Goal: Download file/media

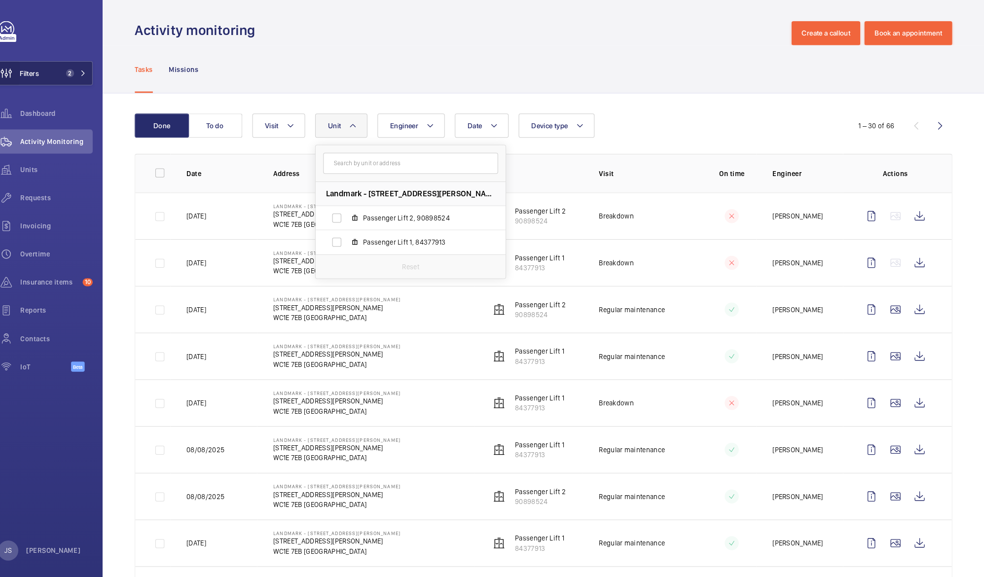
click at [36, 74] on wm-front-icon-button at bounding box center [23, 75] width 27 height 24
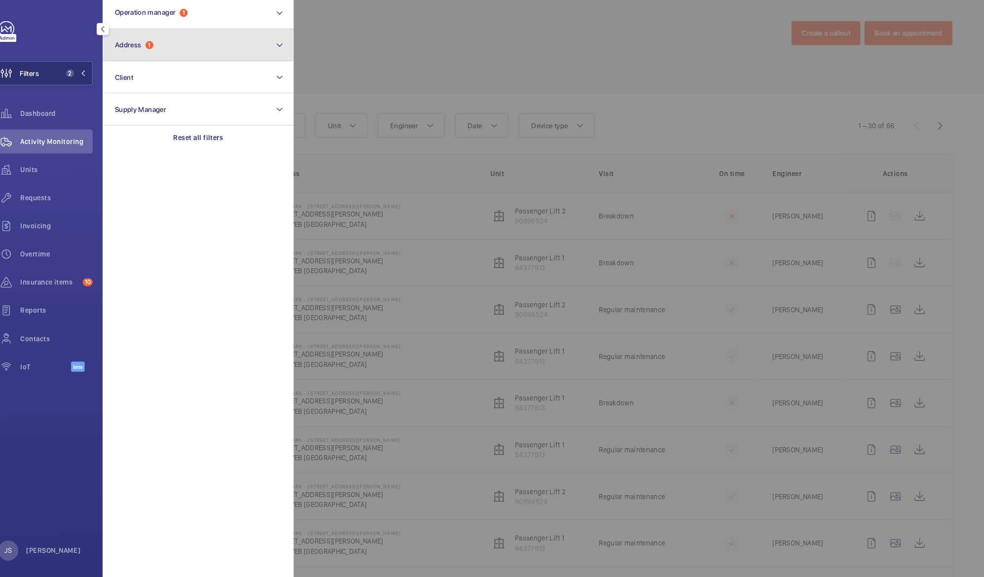
click at [165, 47] on span "1" at bounding box center [164, 47] width 8 height 8
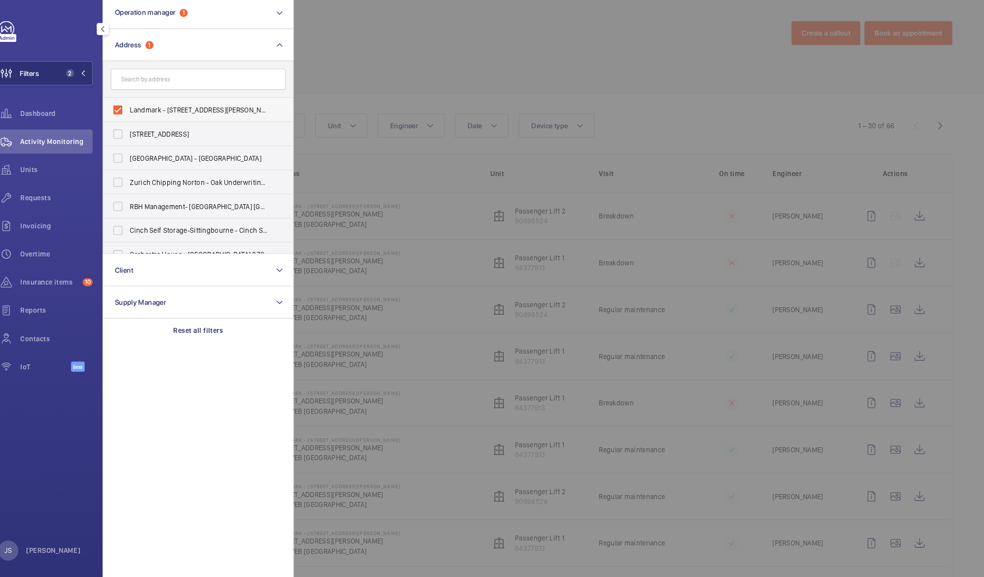
click at [155, 113] on span "Landmark - [STREET_ADDRESS][PERSON_NAME][PERSON_NAME]" at bounding box center [213, 111] width 136 height 10
click at [143, 113] on input "Landmark - [STREET_ADDRESS][PERSON_NAME][PERSON_NAME]" at bounding box center [133, 111] width 20 height 20
checkbox input "false"
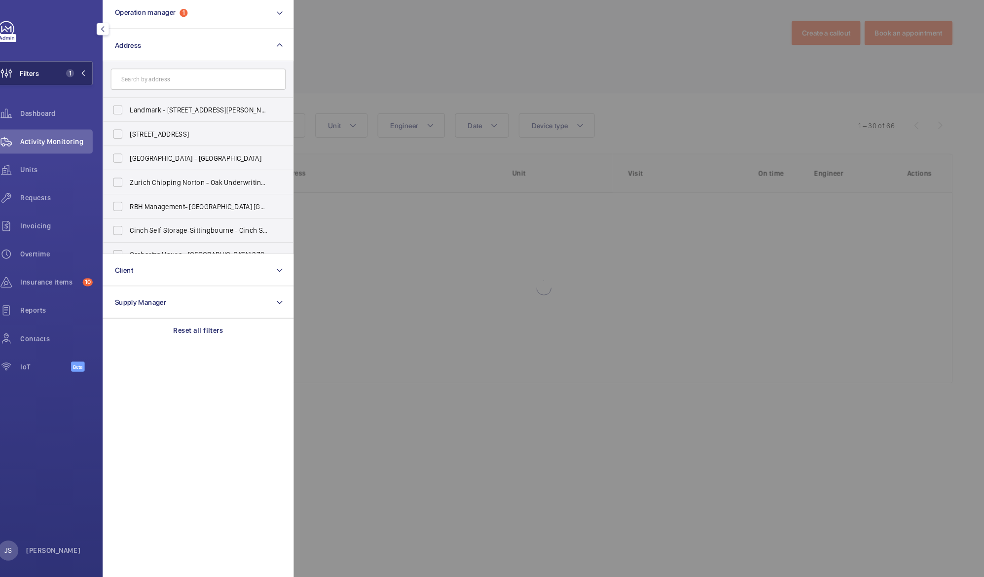
click at [63, 73] on button "Filters 1" at bounding box center [59, 75] width 99 height 24
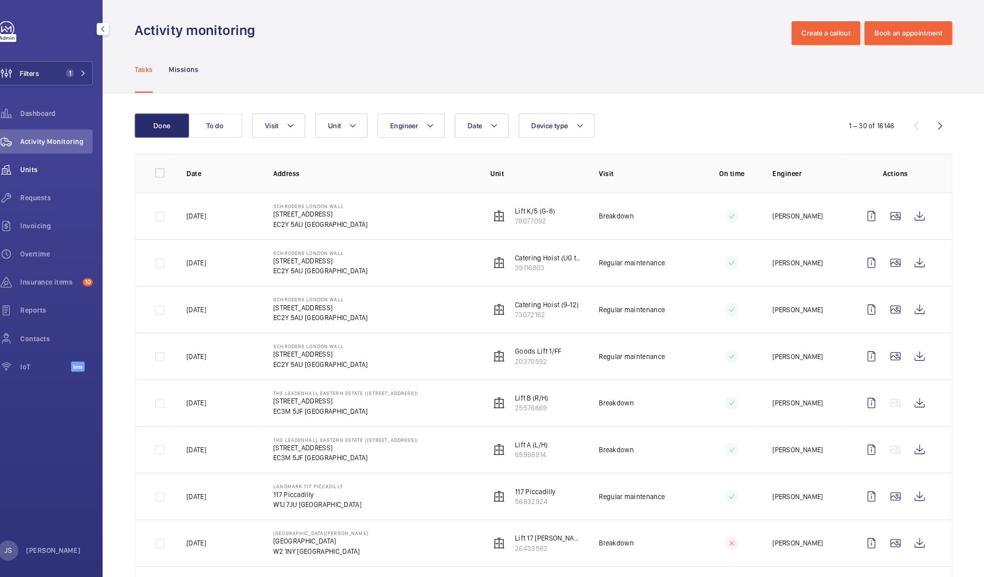
click at [63, 167] on span "Units" at bounding box center [72, 170] width 71 height 10
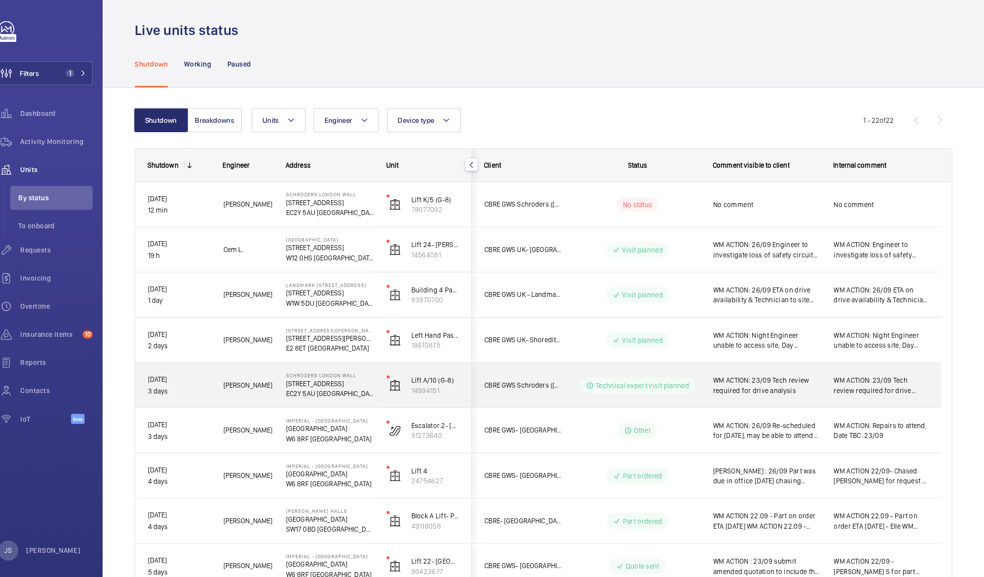
click at [344, 384] on p "EC2Y 5AU [GEOGRAPHIC_DATA]" at bounding box center [341, 389] width 86 height 10
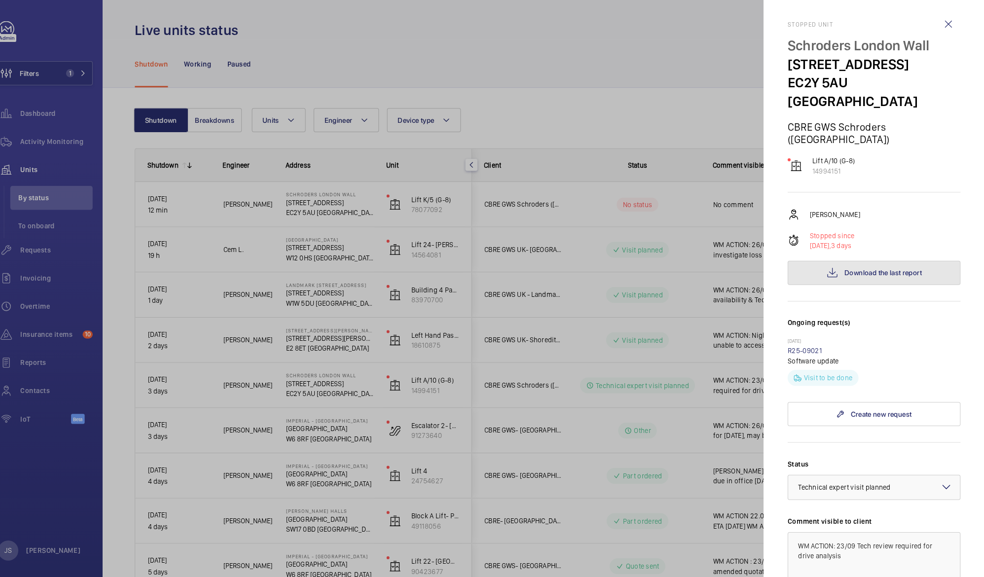
click at [837, 259] on button "Download the last report" at bounding box center [875, 271] width 170 height 24
click at [826, 156] on p "Lift A/10 (G-8)" at bounding box center [836, 161] width 42 height 10
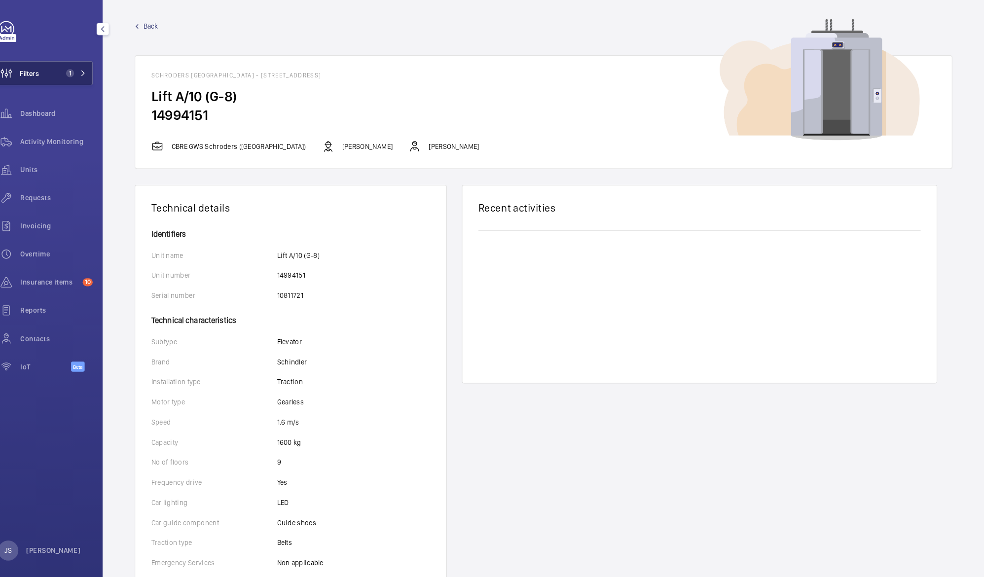
click at [39, 79] on span "Filters" at bounding box center [46, 75] width 19 height 10
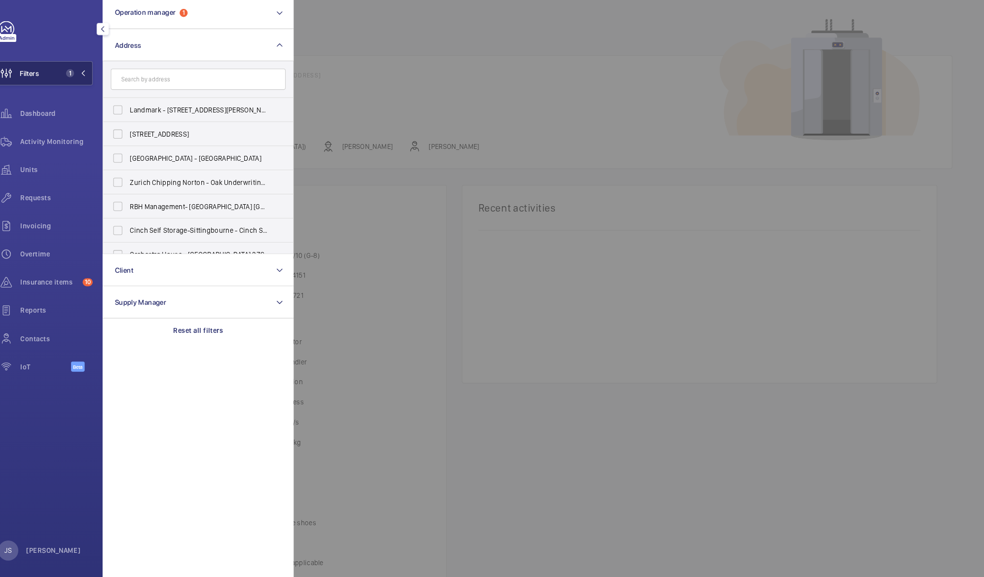
click at [53, 79] on span "Filters" at bounding box center [46, 75] width 19 height 10
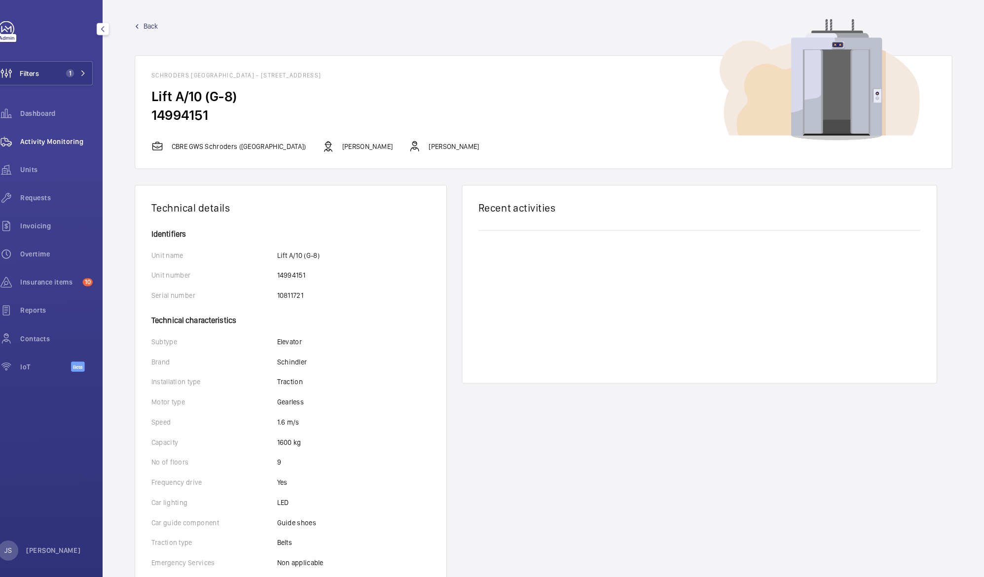
click at [56, 144] on span "Activity Monitoring" at bounding box center [72, 142] width 71 height 10
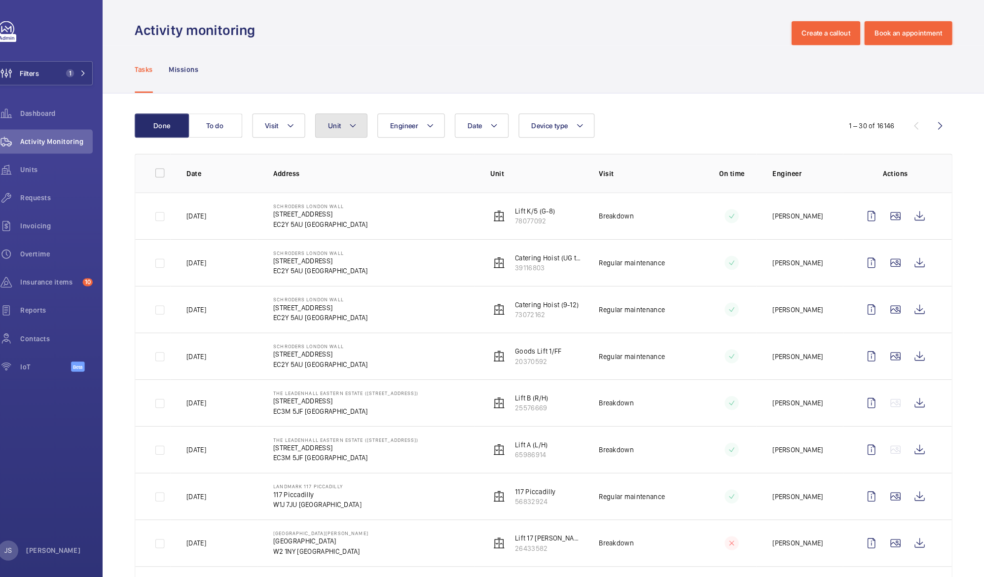
click at [369, 129] on button "Unit" at bounding box center [352, 126] width 51 height 24
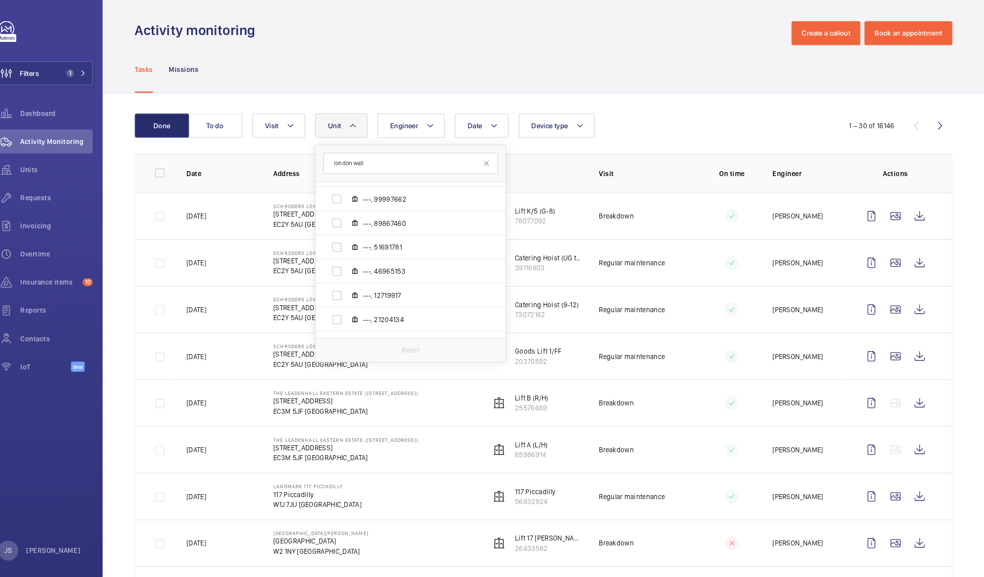
scroll to position [638, 0]
type input "london wall"
click at [45, 165] on span "Units" at bounding box center [72, 170] width 71 height 10
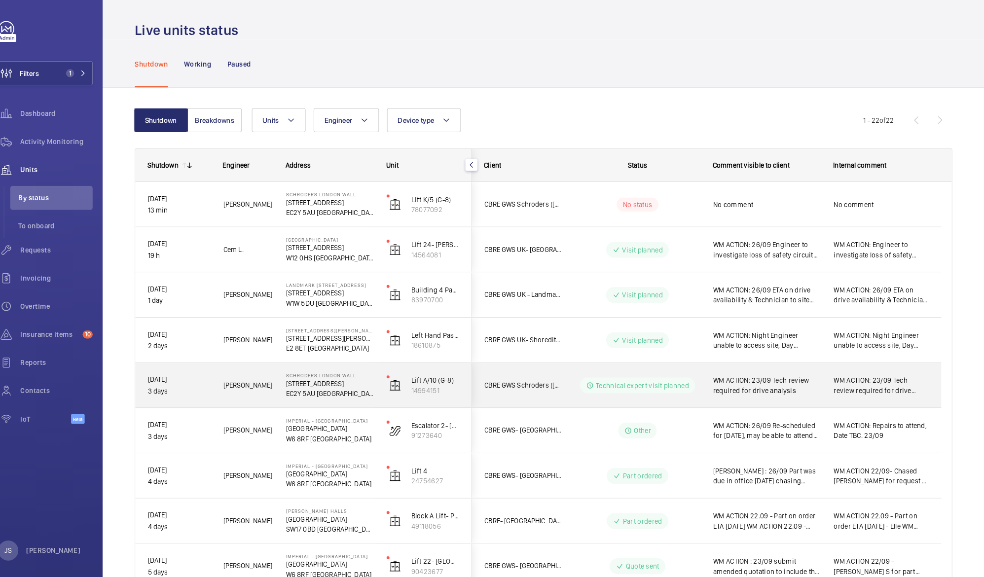
click at [328, 385] on p "EC2Y 5AU [GEOGRAPHIC_DATA]" at bounding box center [341, 389] width 86 height 10
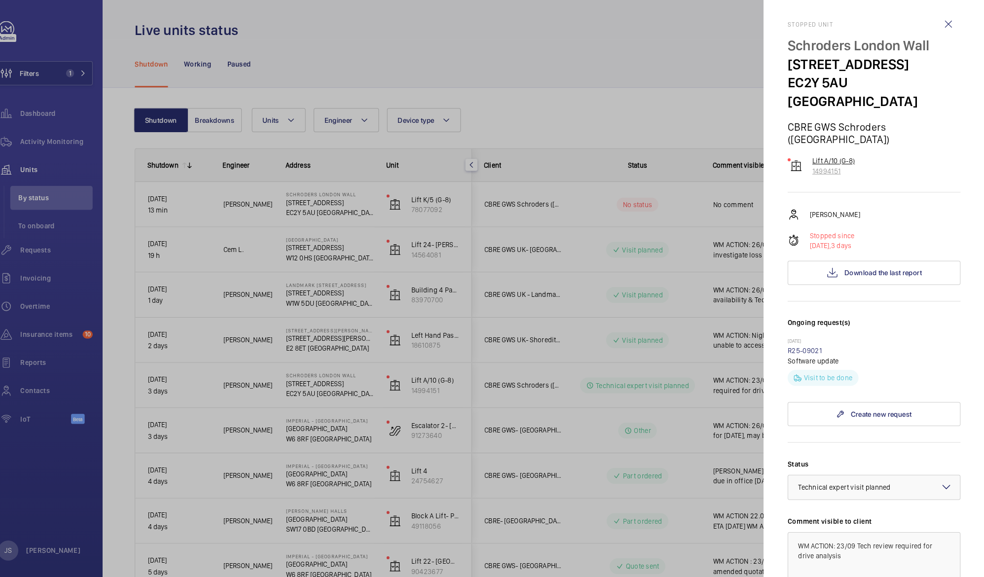
click at [839, 166] on p "14994151" at bounding box center [836, 171] width 42 height 10
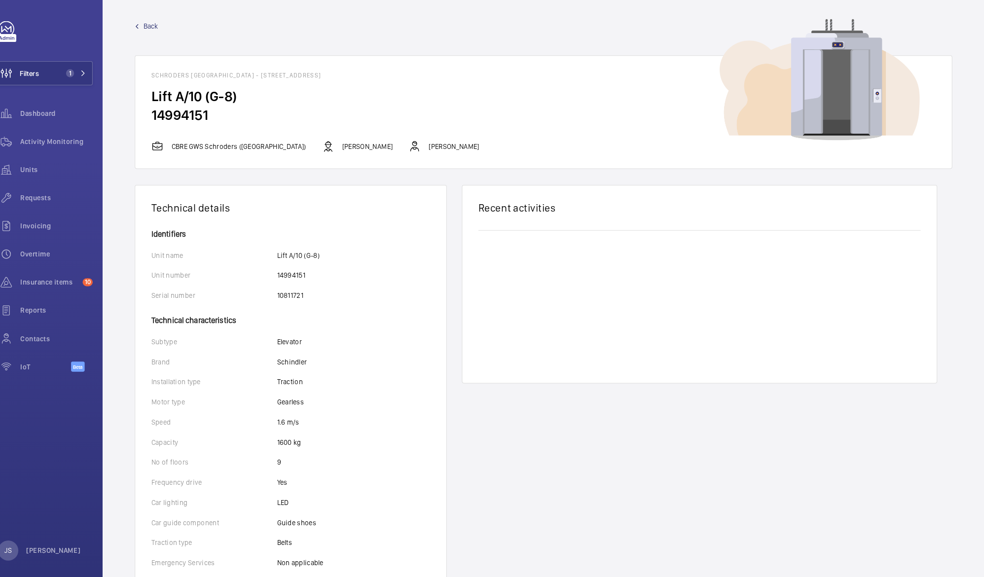
drag, startPoint x: 222, startPoint y: 115, endPoint x: 150, endPoint y: 114, distance: 72.5
click at [150, 114] on wm-front-card-body "Lift A/10 (G-8) 14994151" at bounding box center [550, 114] width 801 height 52
copy h2 "14994151"
click at [63, 142] on span "Activity Monitoring" at bounding box center [72, 142] width 71 height 10
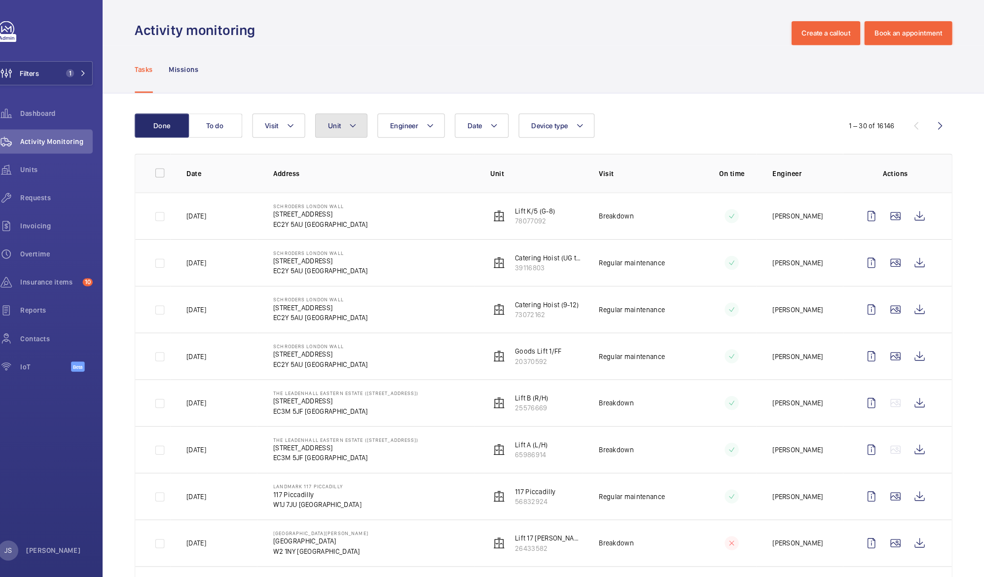
click at [327, 130] on button "Unit" at bounding box center [352, 126] width 51 height 24
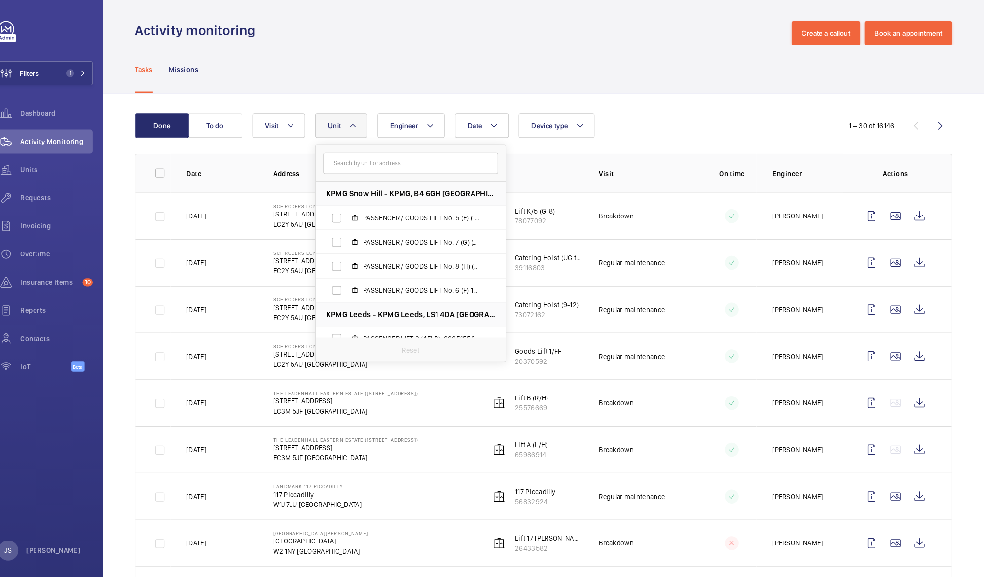
click at [342, 163] on input "text" at bounding box center [421, 163] width 172 height 21
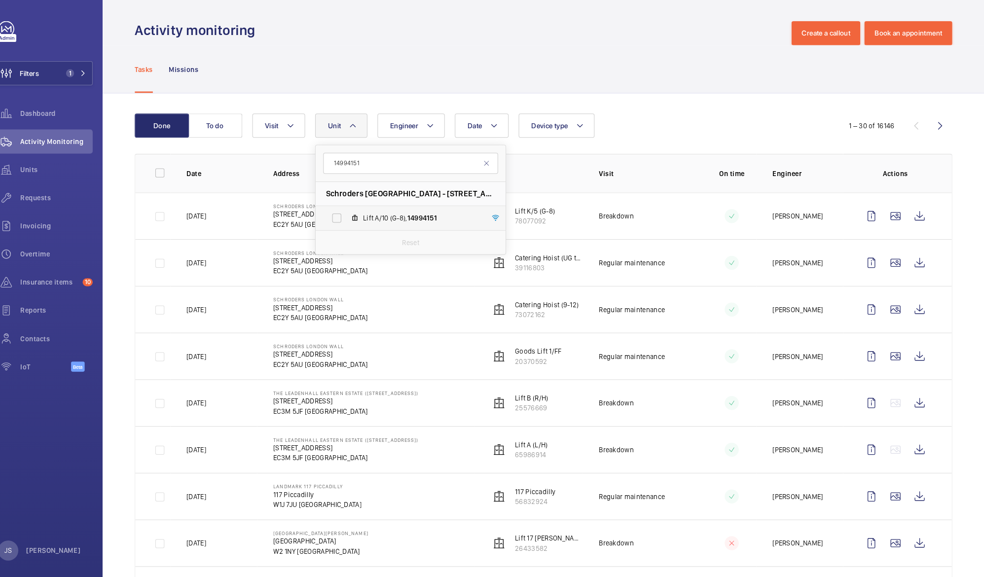
type input "14994151"
click at [376, 216] on span "Lift A/10 (G-8), 14994151" at bounding box center [431, 217] width 114 height 10
click at [358, 216] on input "Lift A/10 (G-8), 14994151" at bounding box center [348, 217] width 20 height 20
checkbox input "true"
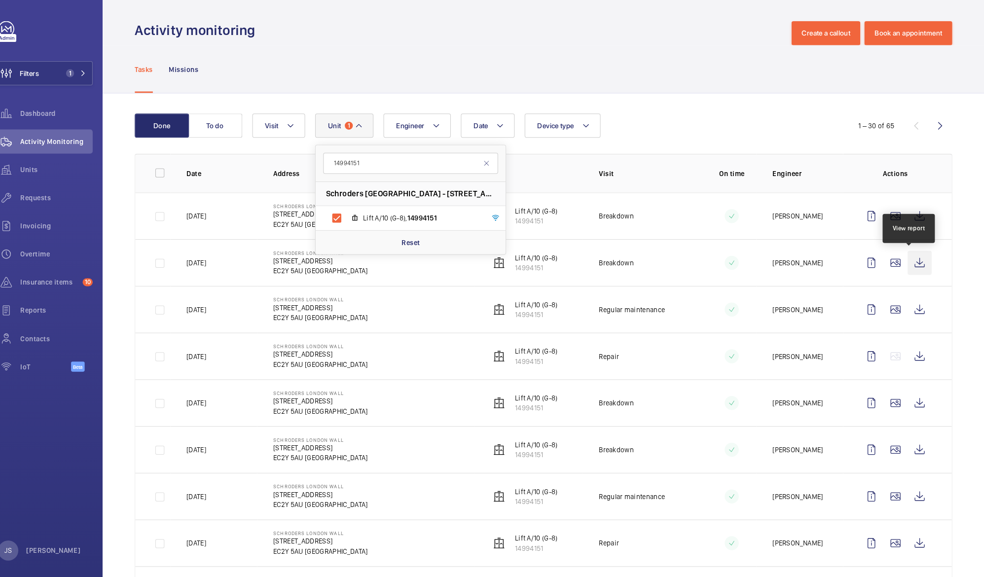
click at [908, 263] on wm-front-icon-button at bounding box center [920, 261] width 24 height 24
click at [913, 359] on wm-front-icon-button at bounding box center [920, 353] width 24 height 24
click at [908, 402] on wm-front-icon-button at bounding box center [920, 399] width 24 height 24
click at [910, 450] on wm-front-icon-button at bounding box center [920, 444] width 24 height 24
click at [44, 119] on span "Dashboard" at bounding box center [72, 114] width 71 height 10
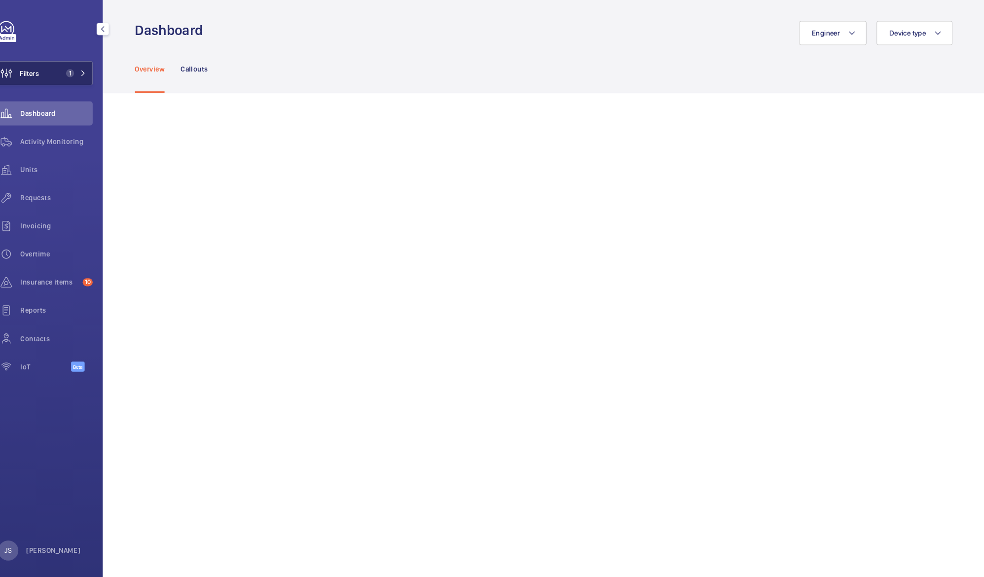
click at [55, 79] on span "Filters" at bounding box center [46, 75] width 19 height 10
